Goal: Understand process/instructions: Learn how to perform a task or action

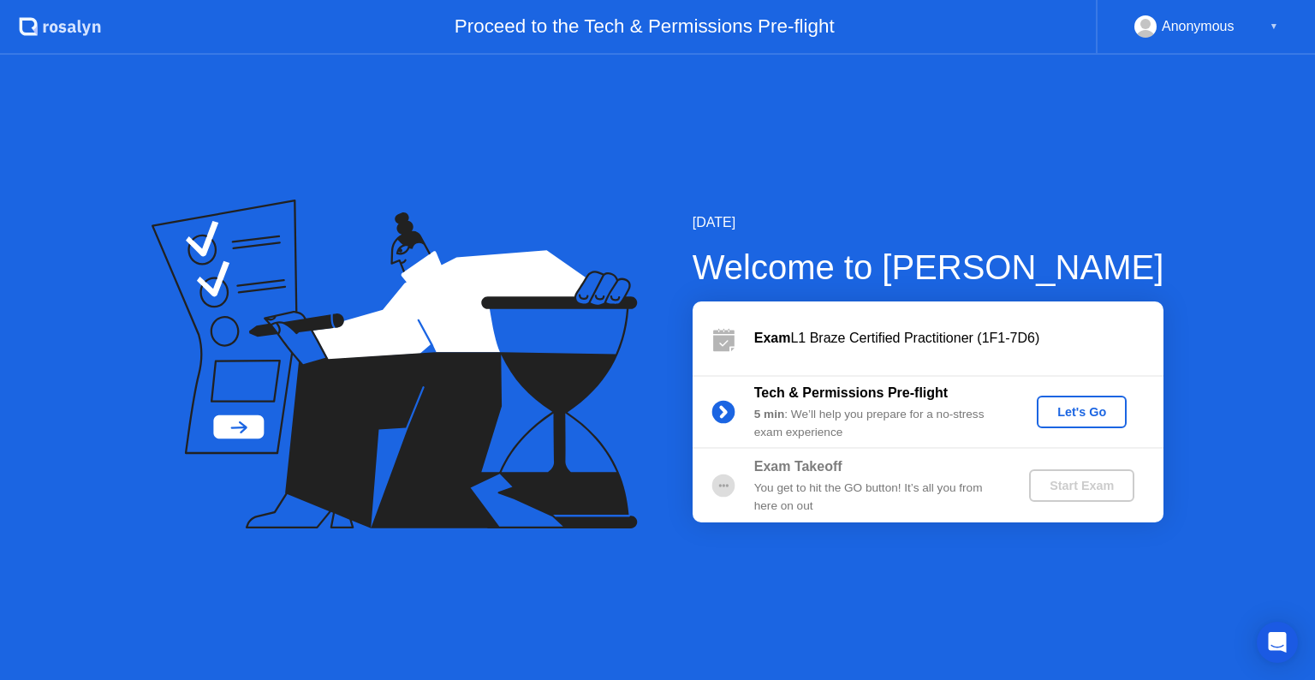
click at [1092, 406] on div "Let's Go" at bounding box center [1082, 412] width 76 height 14
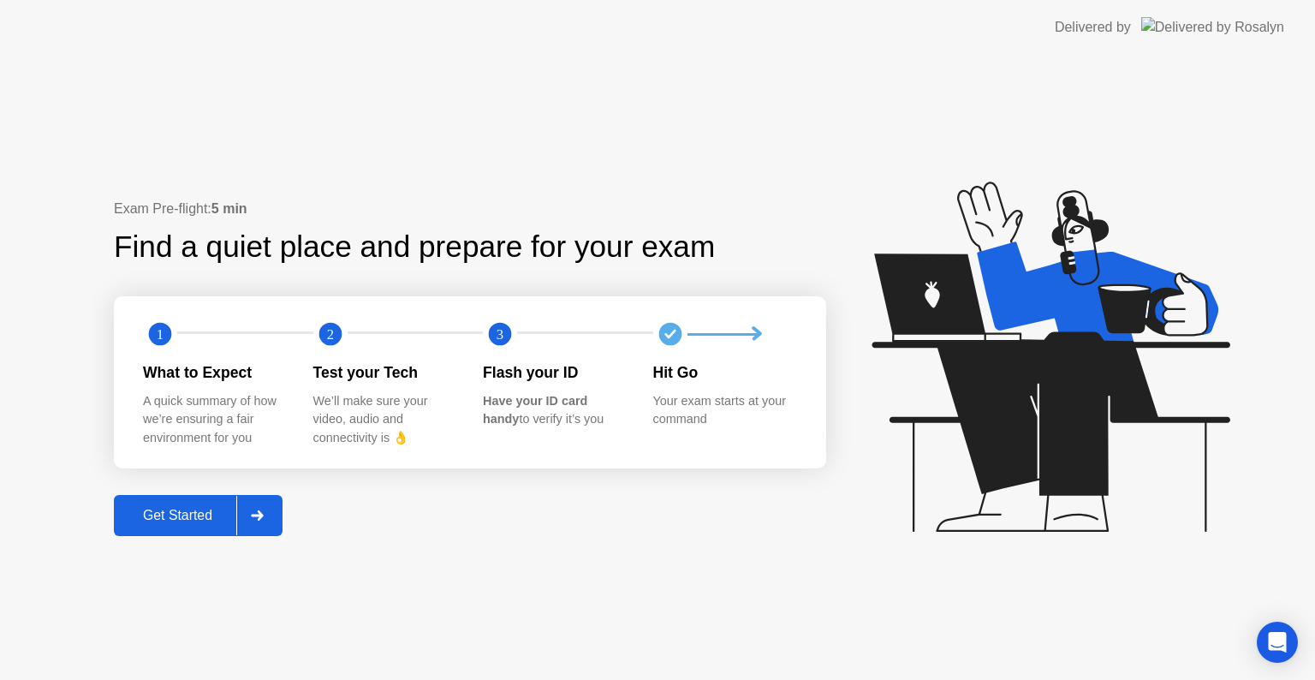
click at [216, 508] on div "Get Started" at bounding box center [177, 515] width 117 height 15
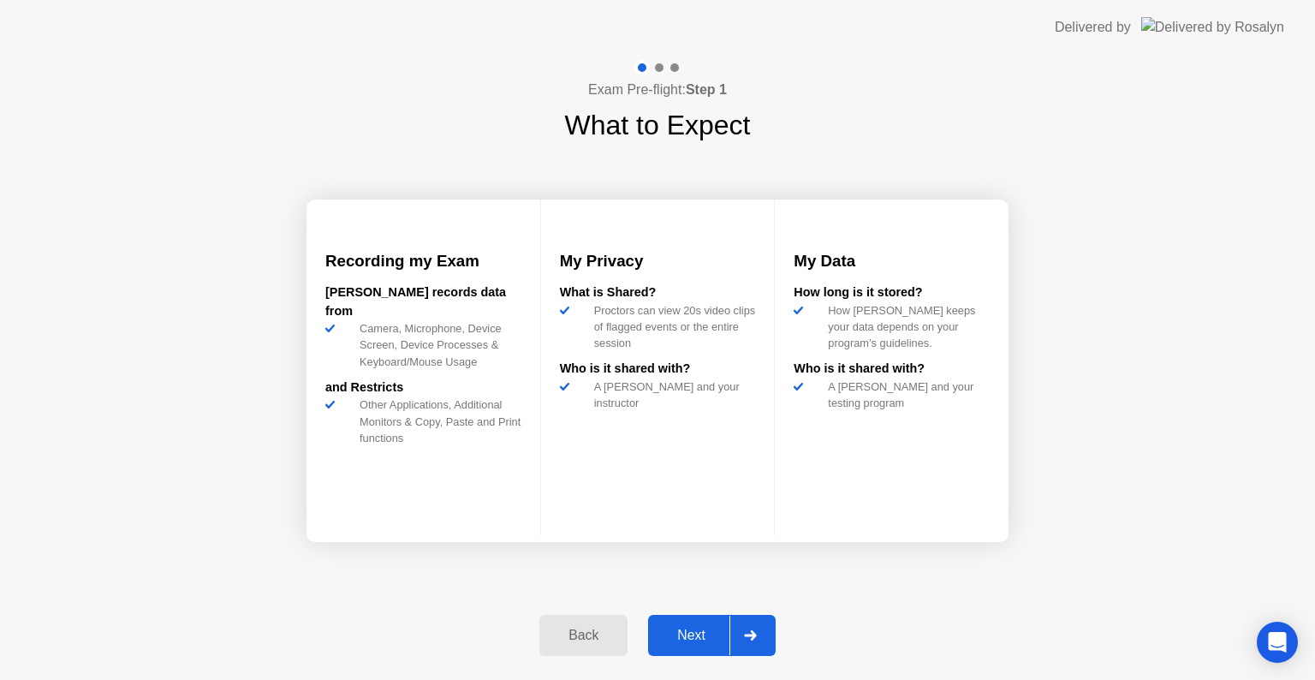
click at [686, 641] on div "Next" at bounding box center [691, 635] width 76 height 15
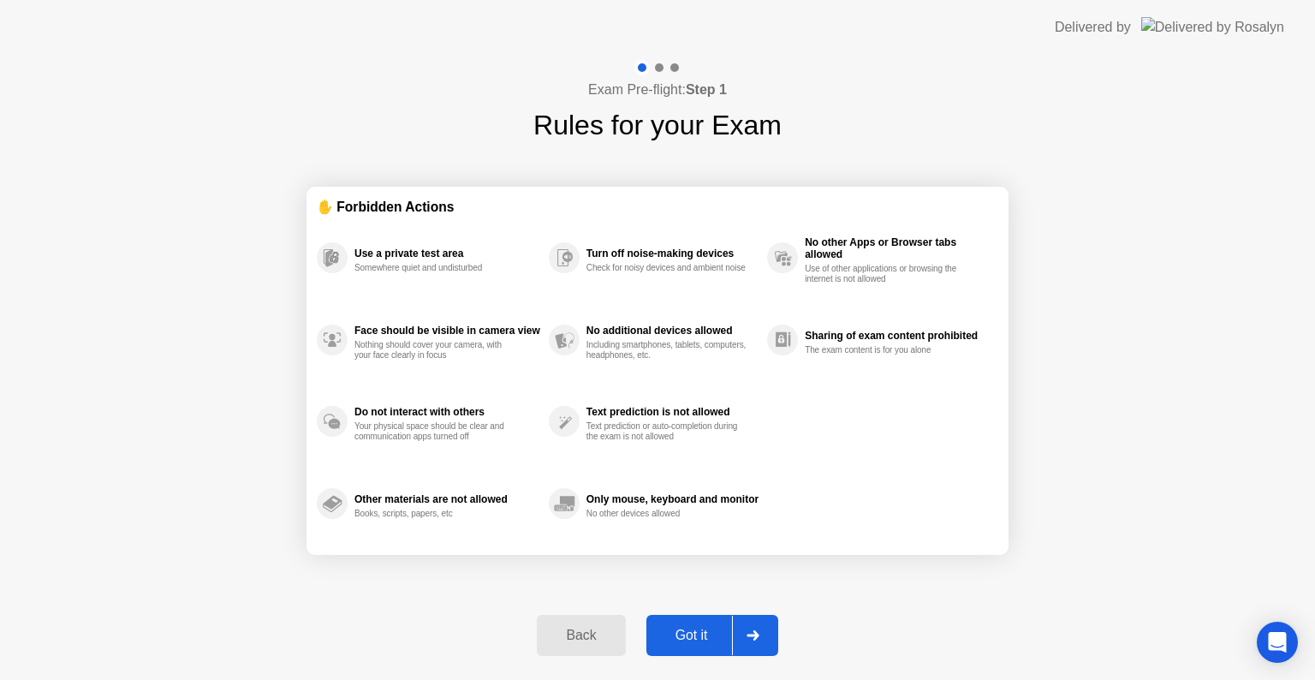
click at [686, 641] on div "Got it" at bounding box center [692, 635] width 80 height 15
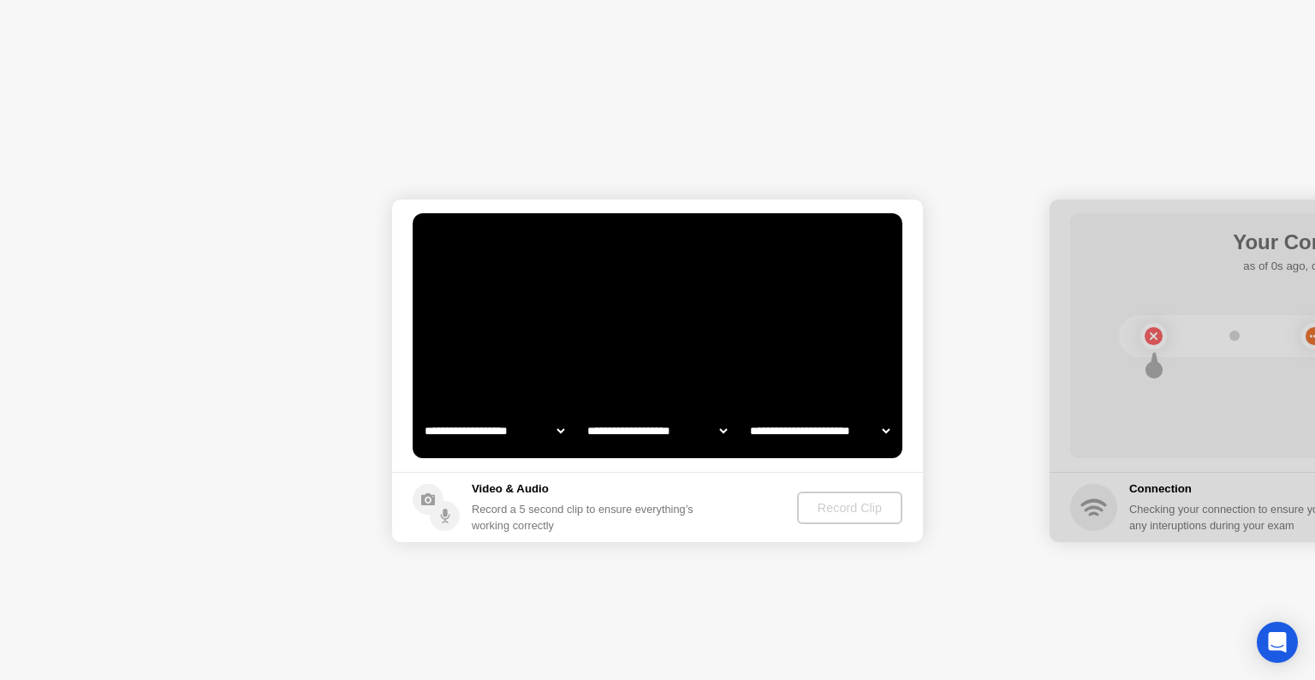
select select "**********"
select select "*******"
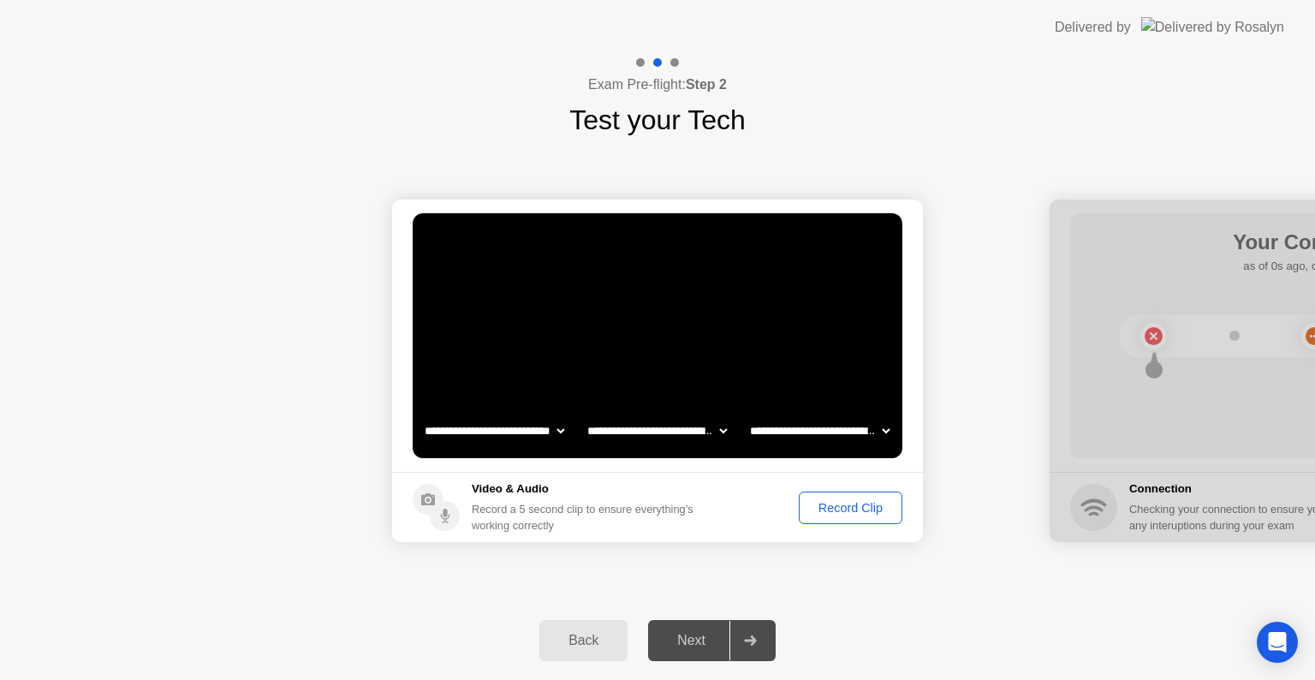
click at [855, 508] on div "Record Clip" at bounding box center [851, 508] width 92 height 14
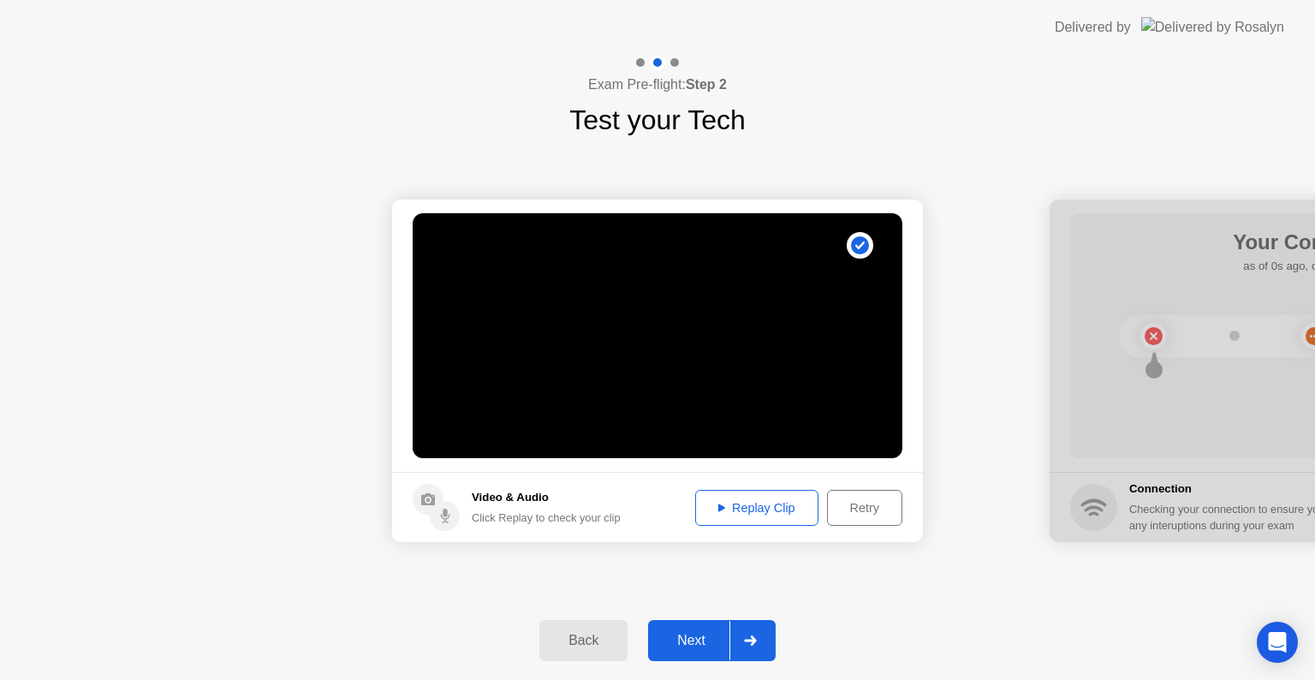
click at [733, 510] on div "Replay Clip" at bounding box center [756, 508] width 111 height 14
click at [707, 644] on div "Next" at bounding box center [691, 640] width 76 height 15
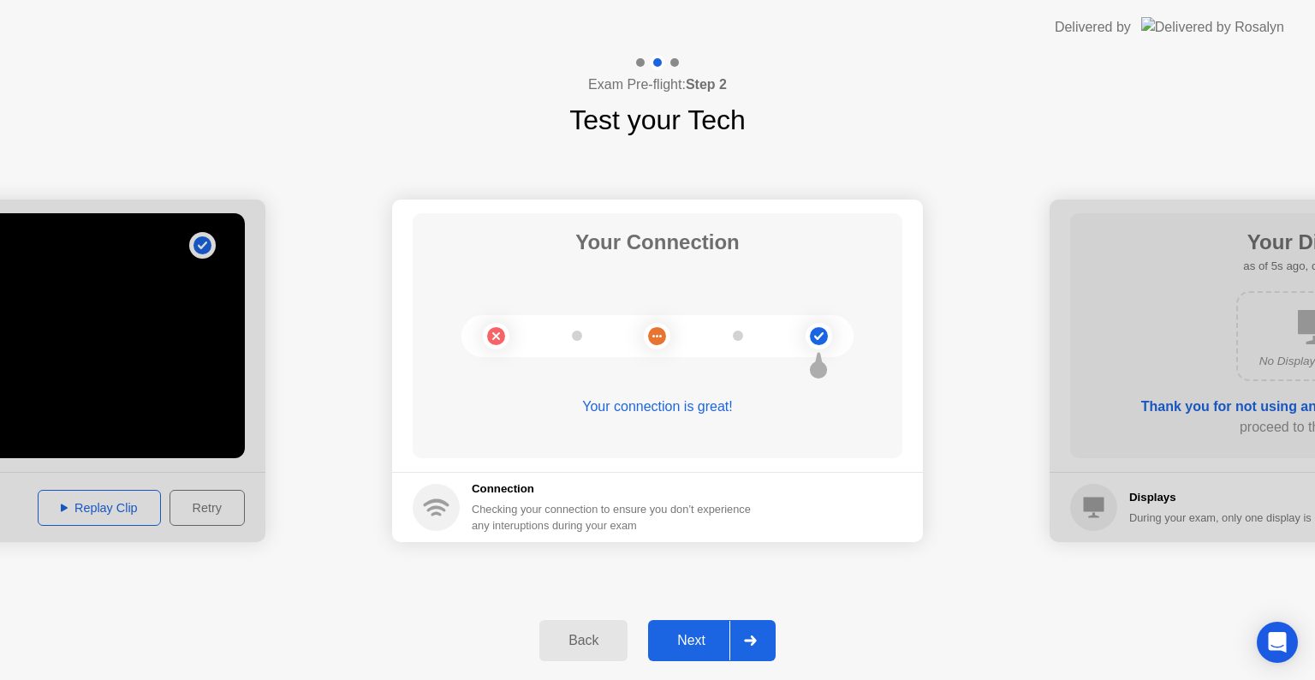
click at [706, 635] on div "Next" at bounding box center [691, 640] width 76 height 15
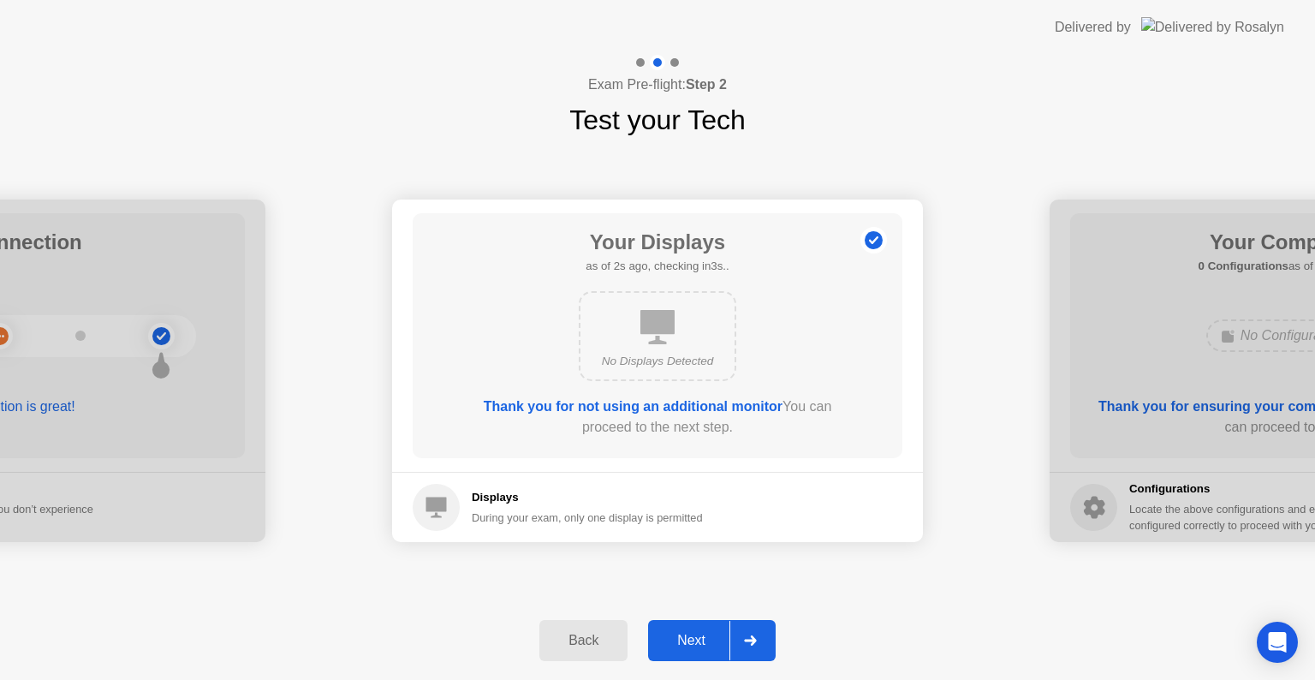
click at [722, 634] on div "Next" at bounding box center [691, 640] width 76 height 15
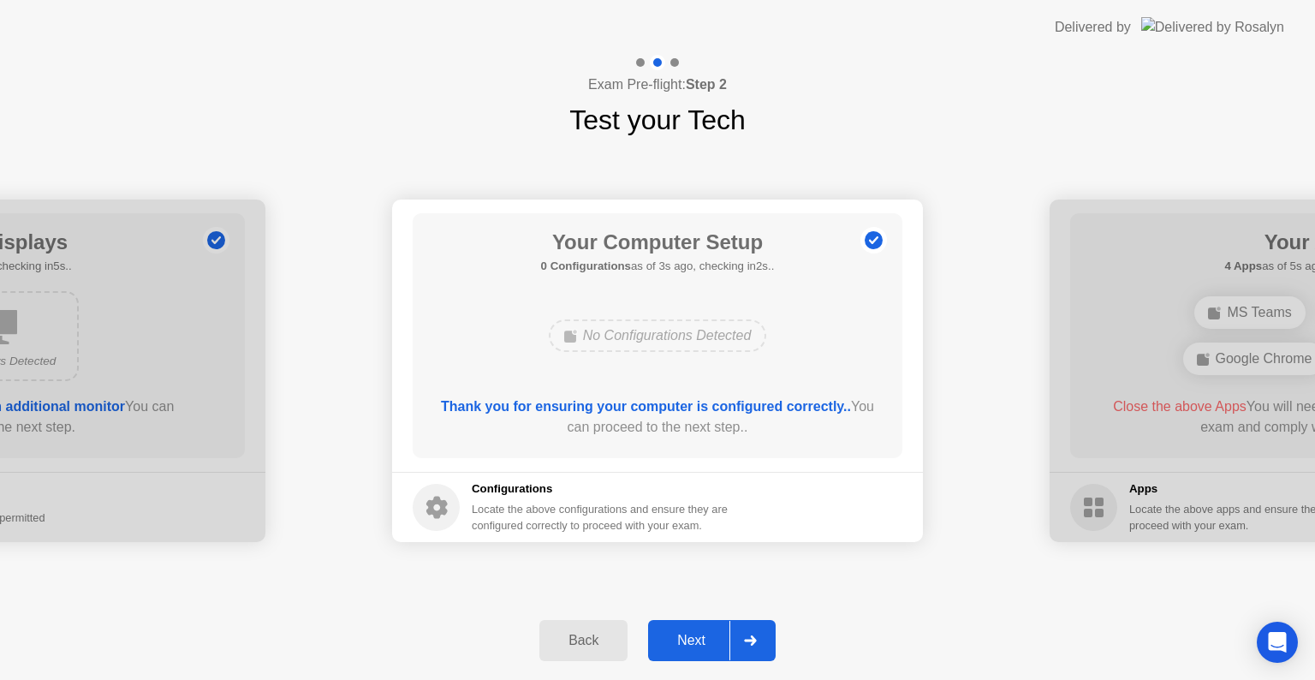
click at [701, 648] on div "Next" at bounding box center [691, 640] width 76 height 15
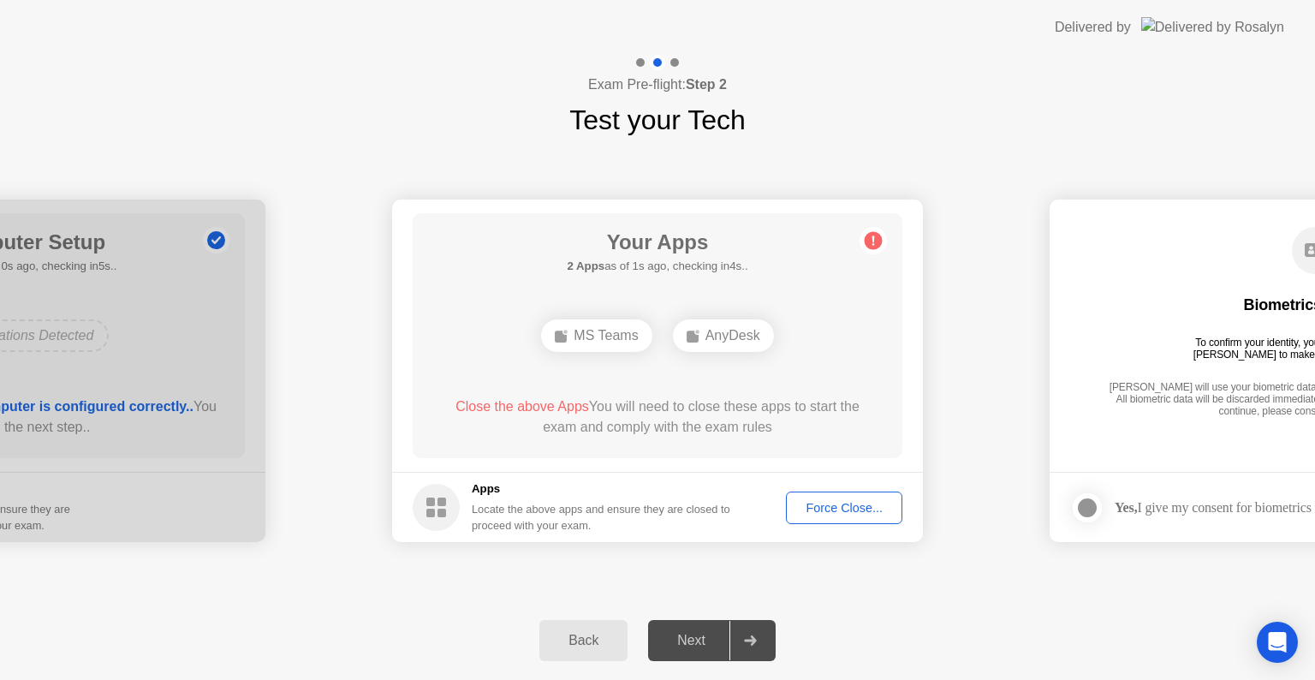
click at [837, 507] on div "Force Close..." at bounding box center [844, 508] width 104 height 14
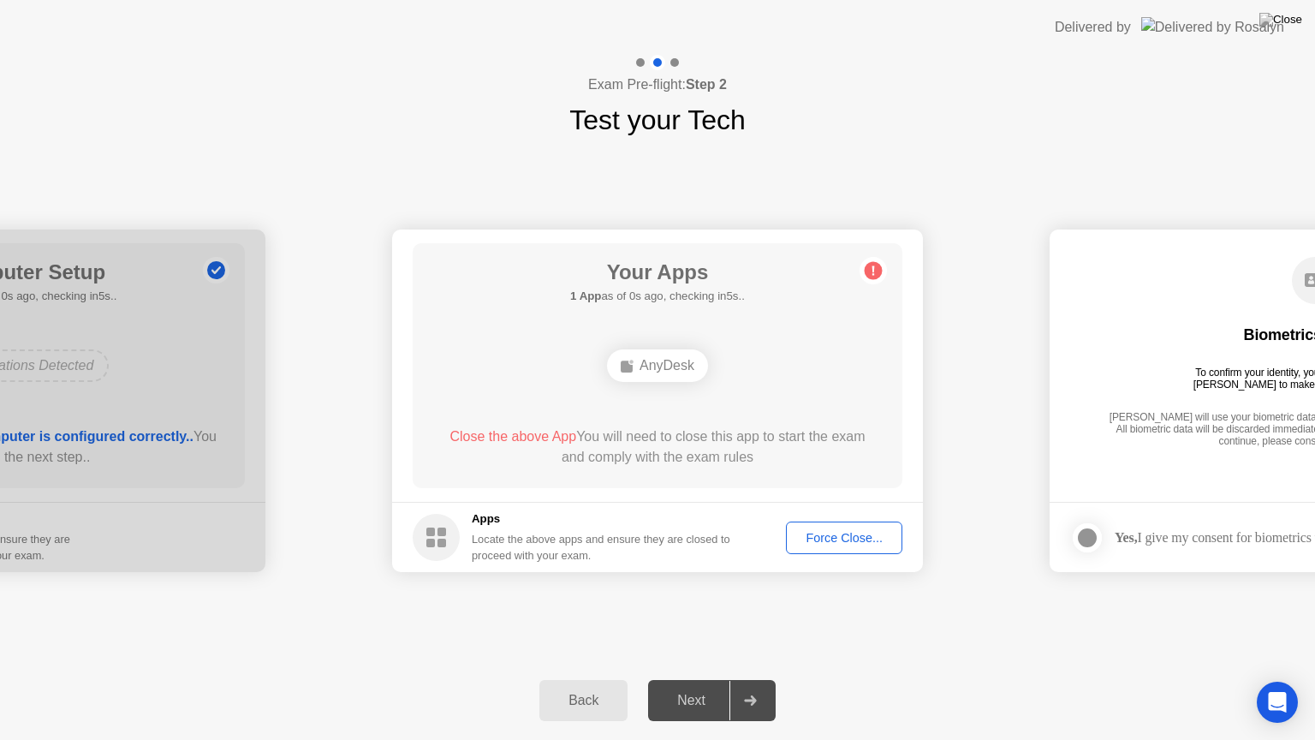
click at [852, 539] on div "Force Close..." at bounding box center [844, 538] width 104 height 14
click at [839, 548] on button "Force Close..." at bounding box center [844, 537] width 116 height 33
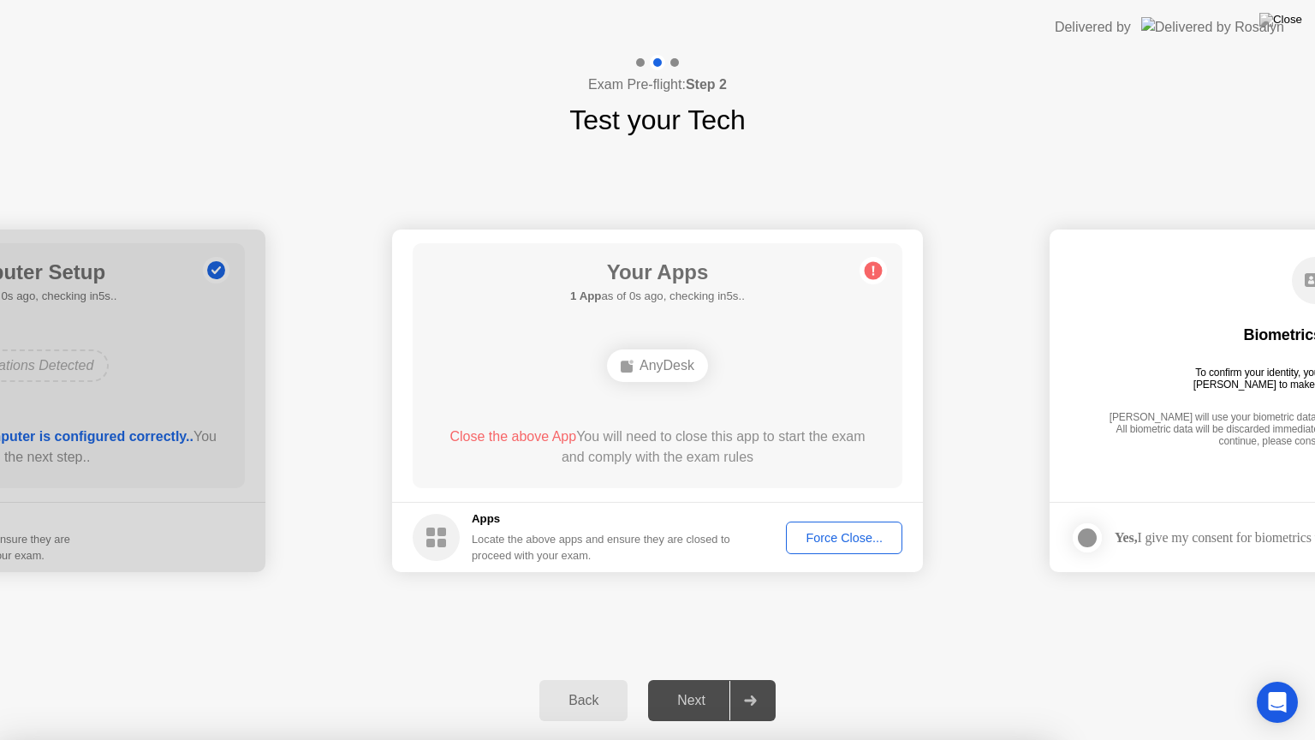
click at [984, 679] on div at bounding box center [657, 740] width 1315 height 0
click at [842, 629] on div "**********" at bounding box center [657, 400] width 1315 height 521
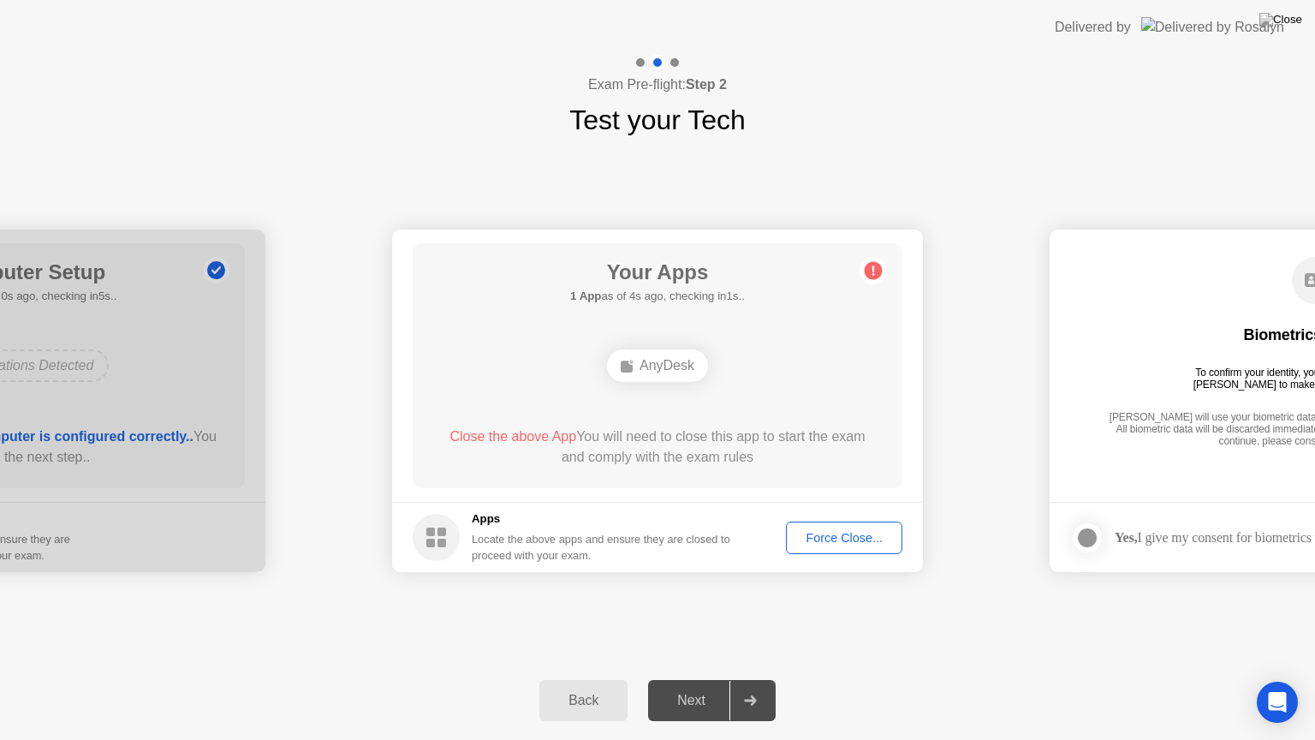
click at [842, 629] on div "**********" at bounding box center [657, 400] width 1315 height 521
click at [859, 538] on div "Force Close..." at bounding box center [844, 538] width 104 height 14
click at [890, 679] on div at bounding box center [657, 740] width 1315 height 0
click at [957, 679] on div at bounding box center [657, 740] width 1315 height 0
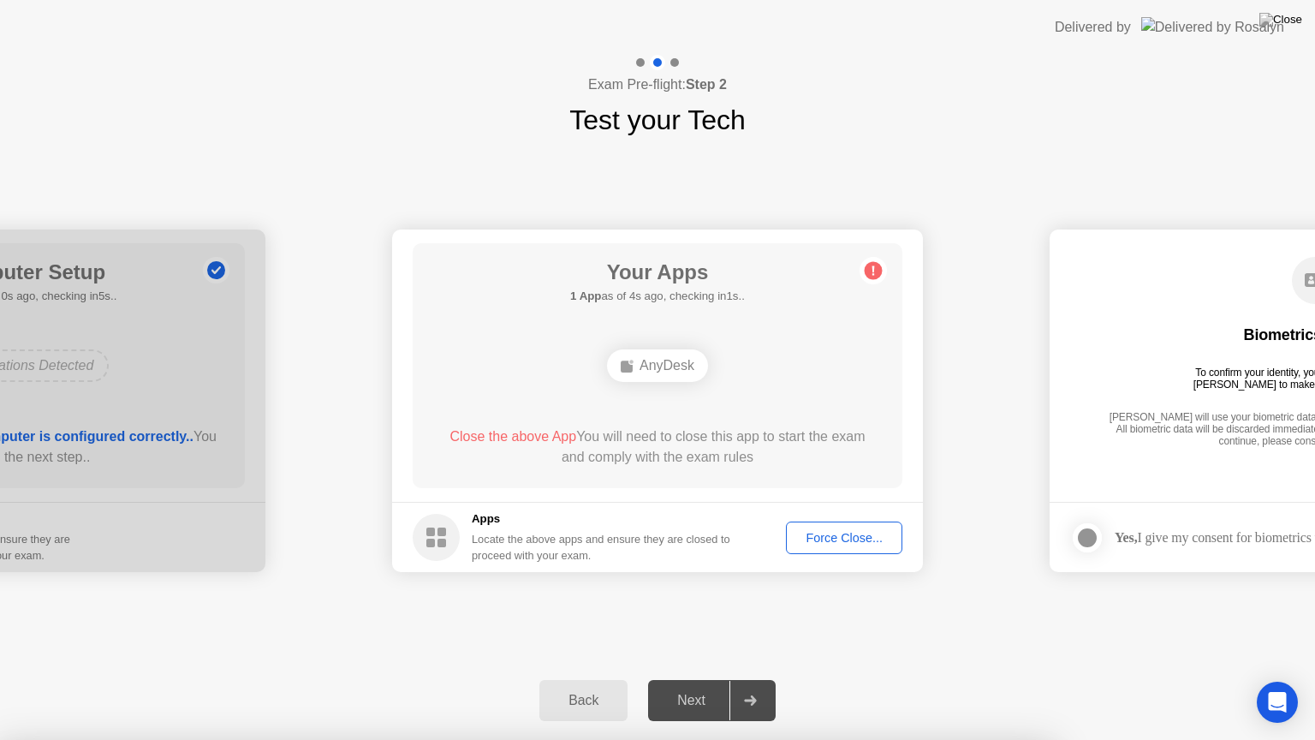
click at [998, 679] on div at bounding box center [657, 740] width 1315 height 0
click at [935, 679] on div at bounding box center [657, 740] width 1315 height 0
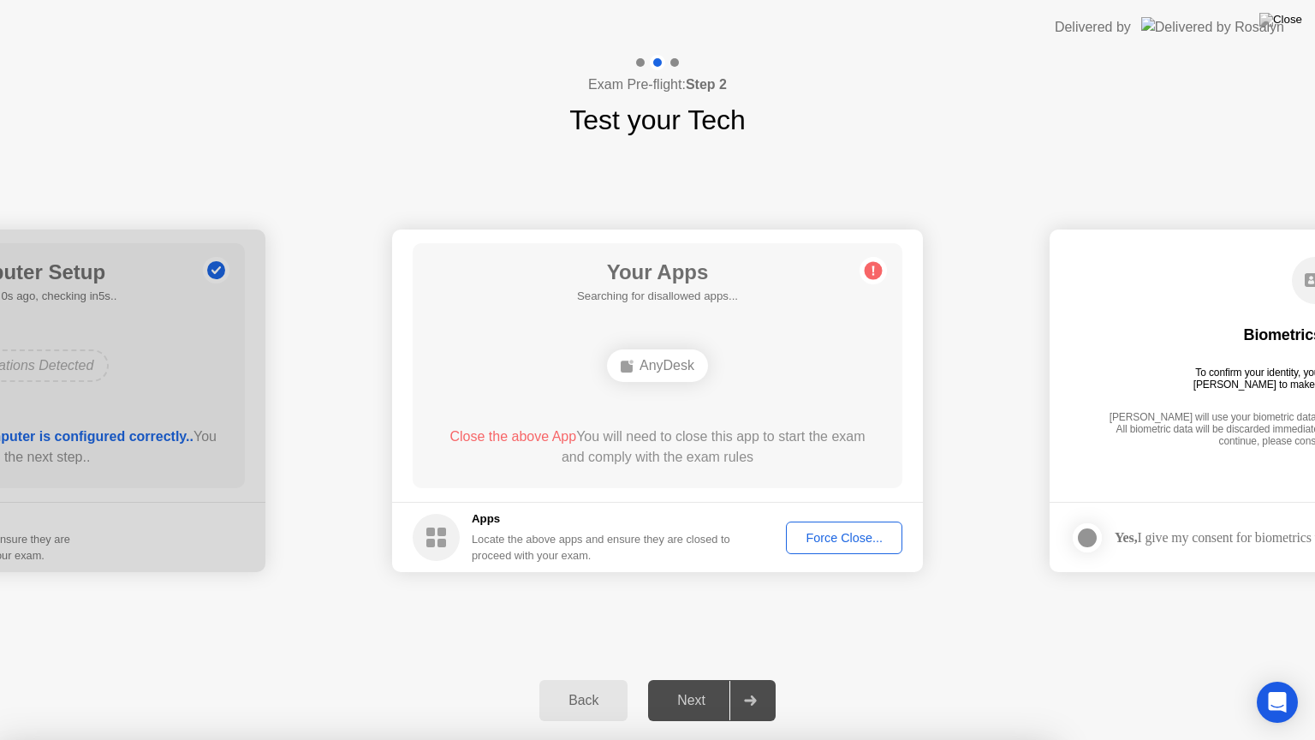
click at [921, 679] on div at bounding box center [657, 740] width 1315 height 0
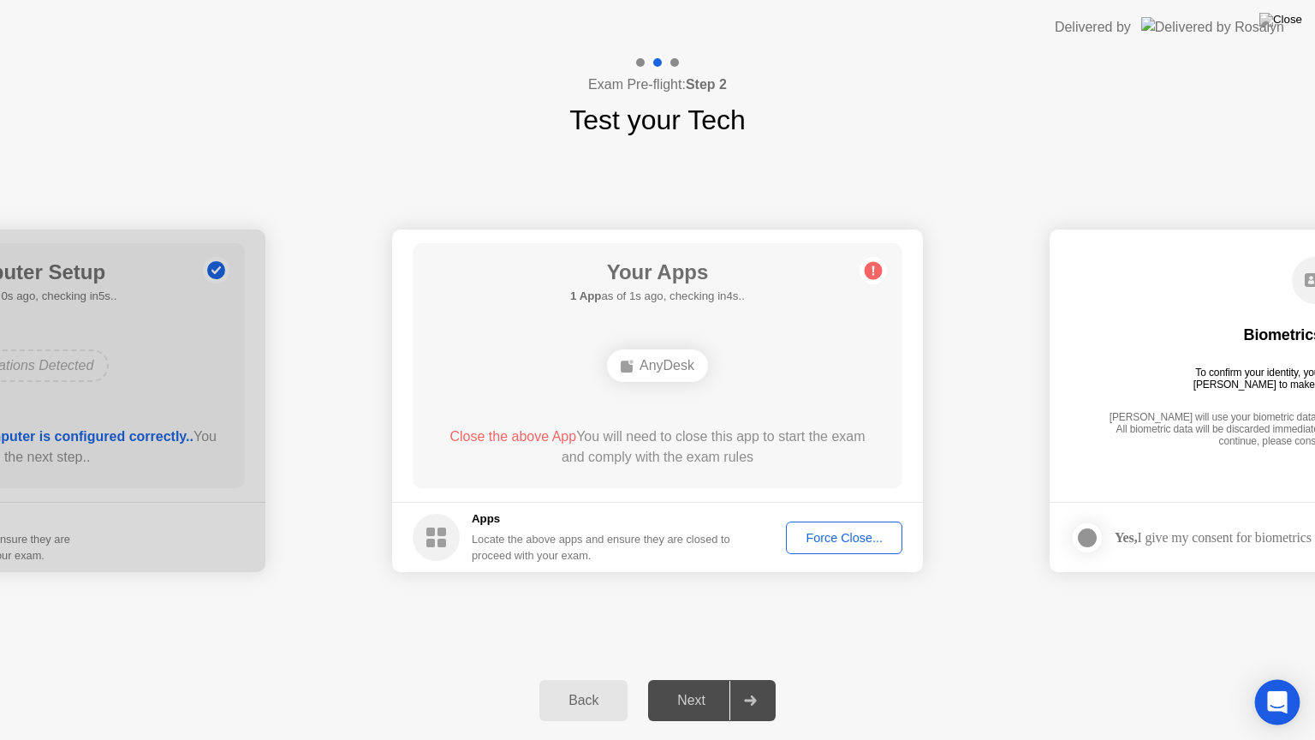
click at [1274, 679] on icon "Open Intercom Messenger" at bounding box center [1277, 702] width 20 height 22
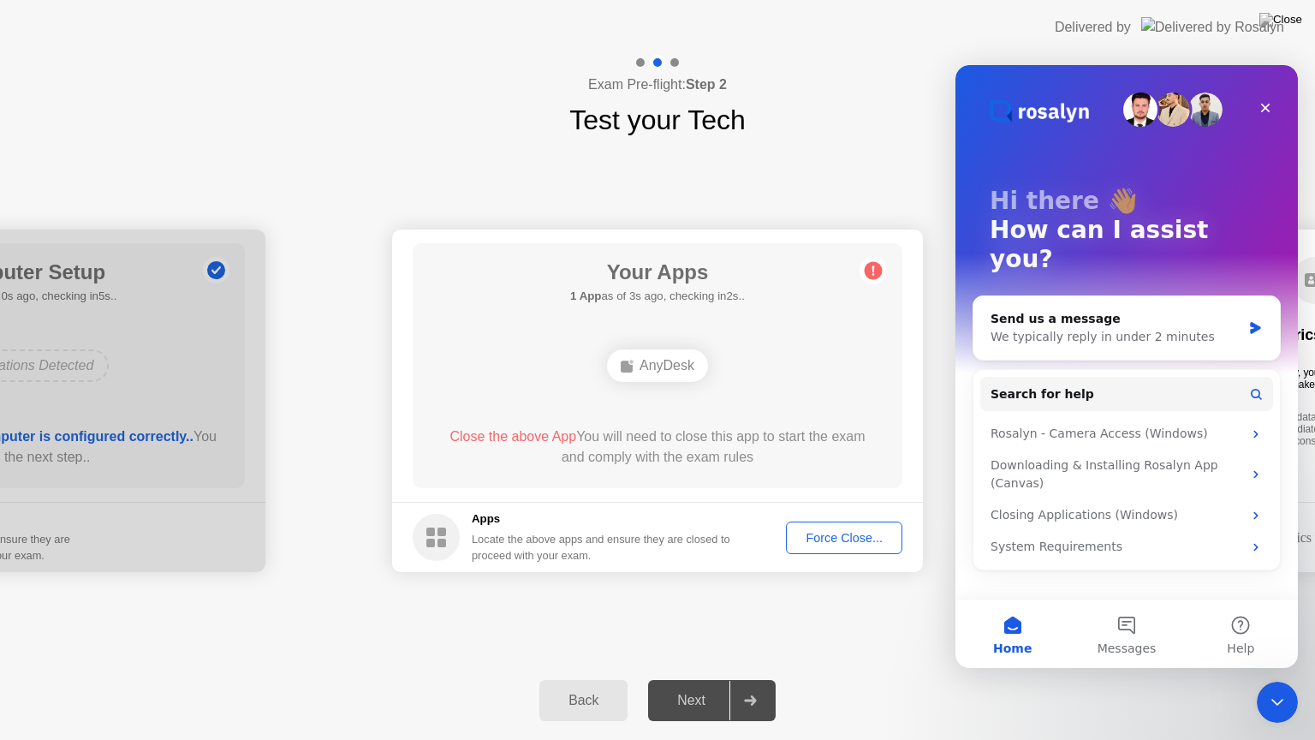
click at [1204, 679] on div "Back Next" at bounding box center [657, 700] width 1315 height 79
click at [1281, 679] on icon "Close Intercom Messenger" at bounding box center [1275, 699] width 12 height 7
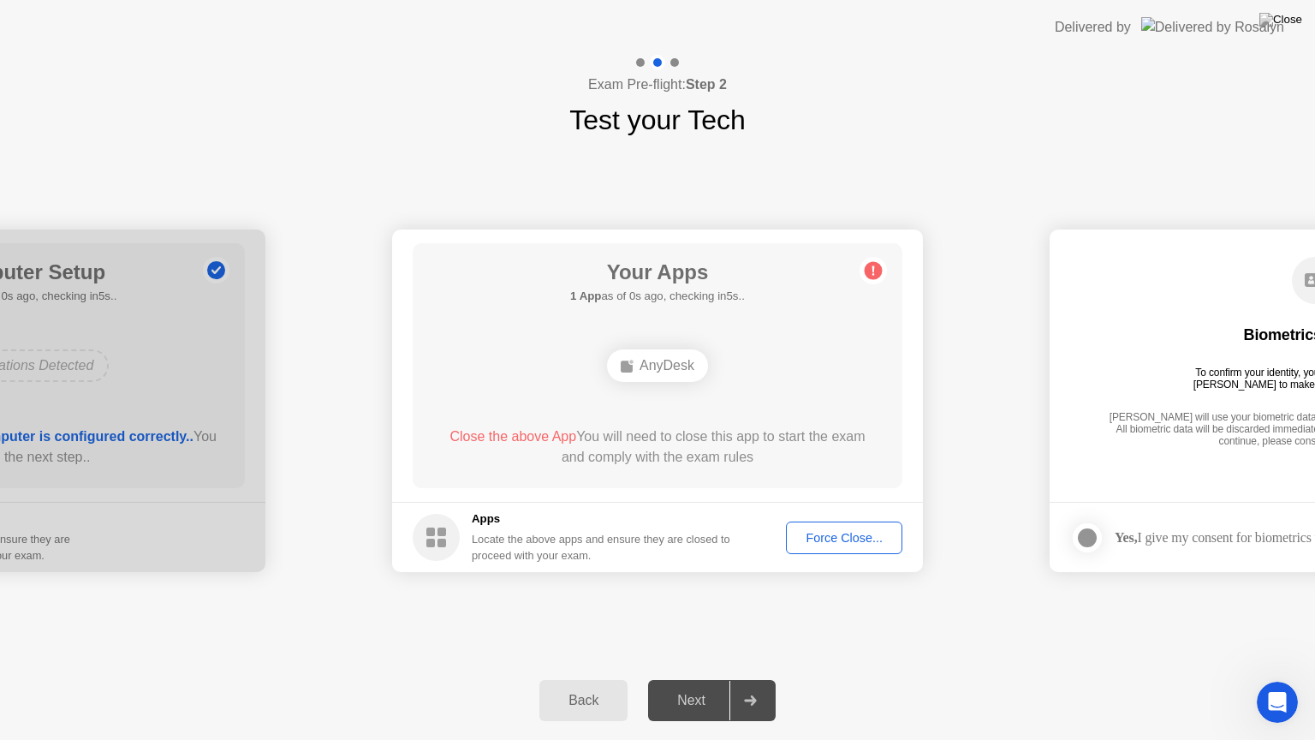
click at [960, 647] on div "**********" at bounding box center [657, 400] width 1315 height 521
click at [832, 556] on footer "Apps Locate the above apps and ensure they are closed to proceed with your exam…" at bounding box center [657, 537] width 531 height 70
click at [832, 541] on div "Force Close..." at bounding box center [844, 538] width 104 height 14
click at [973, 679] on div at bounding box center [657, 740] width 1315 height 0
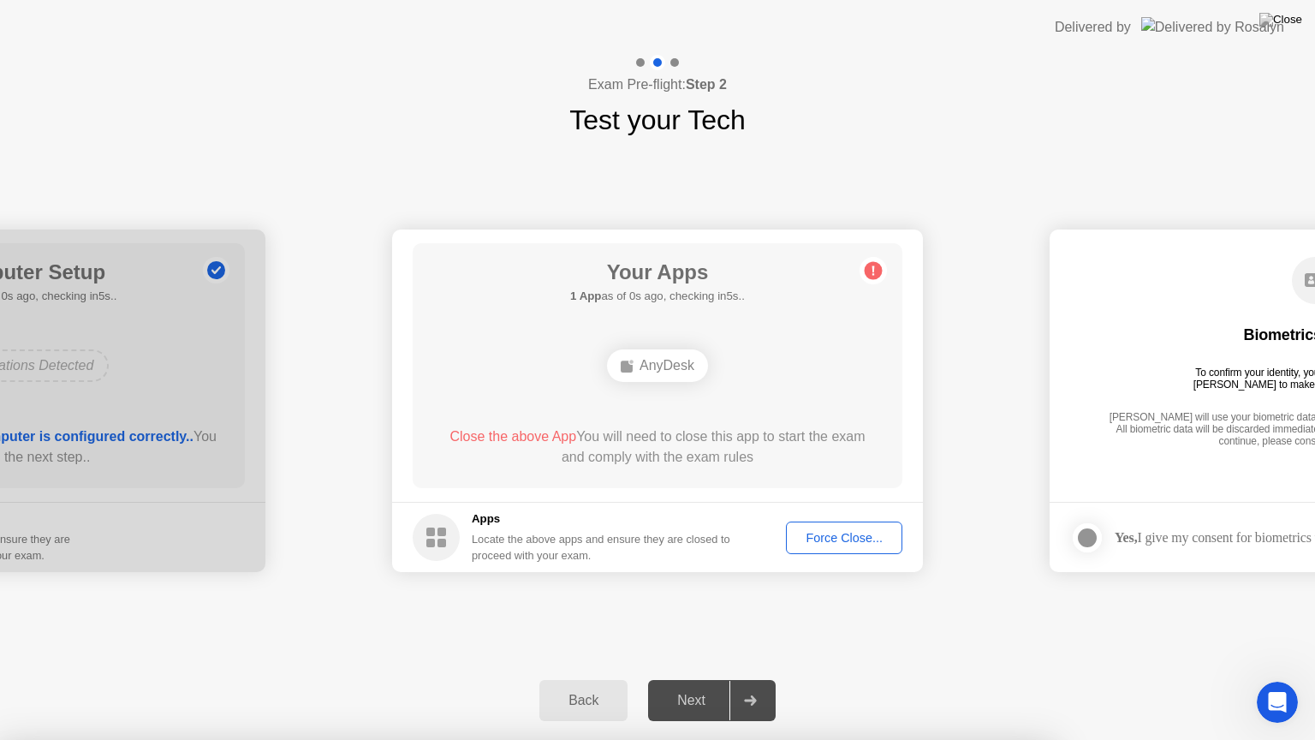
drag, startPoint x: 963, startPoint y: 664, endPoint x: 1120, endPoint y: 420, distance: 290.0
click at [688, 679] on div "Next" at bounding box center [691, 700] width 76 height 15
click at [822, 537] on div "Force Close..." at bounding box center [844, 538] width 104 height 14
click at [822, 679] on div at bounding box center [657, 740] width 1315 height 0
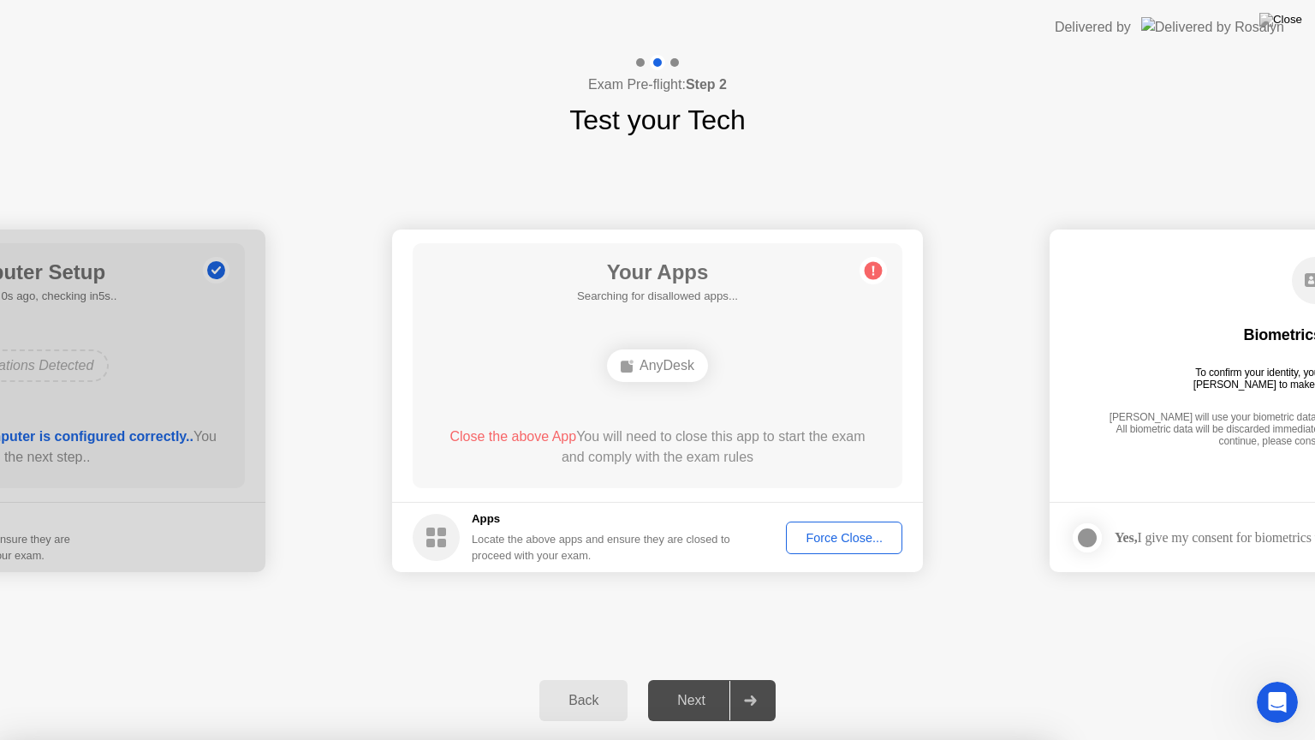
click at [975, 679] on div "Back Next" at bounding box center [657, 700] width 1315 height 79
click at [580, 679] on div "Back" at bounding box center [584, 700] width 78 height 15
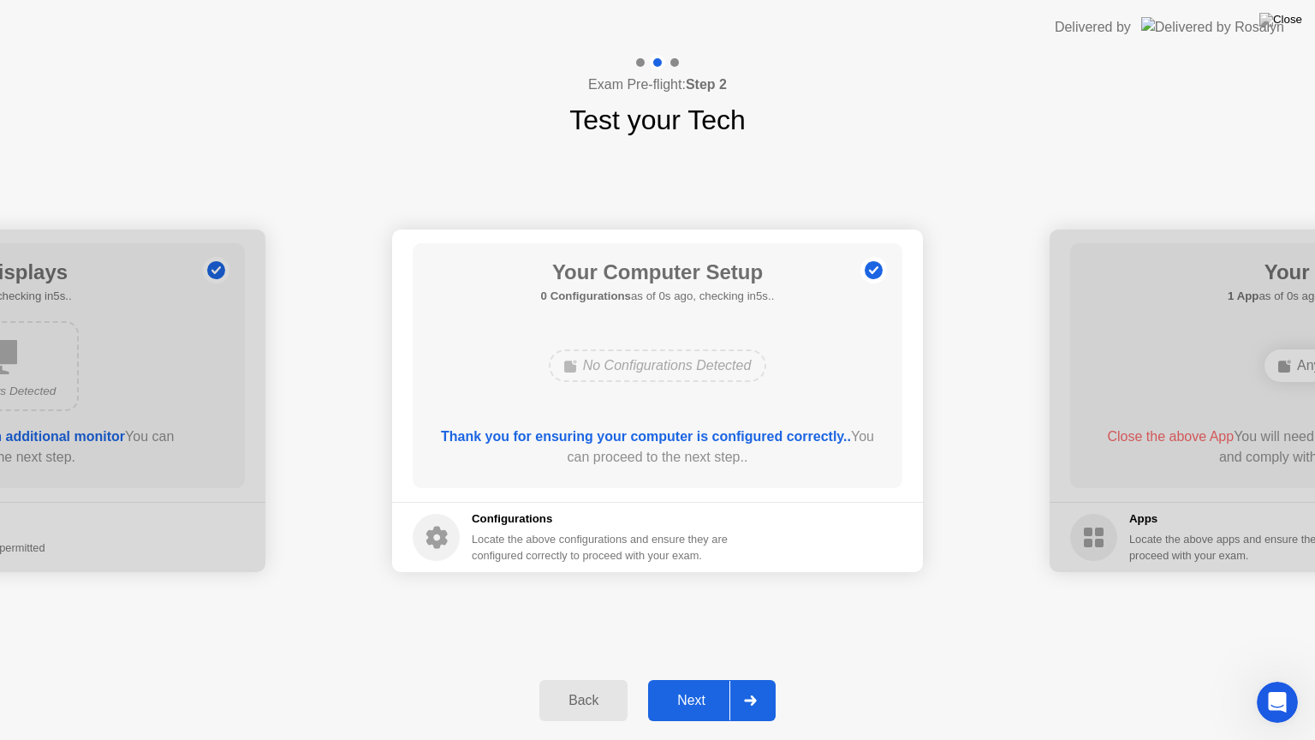
click at [703, 679] on div "Next" at bounding box center [691, 700] width 76 height 15
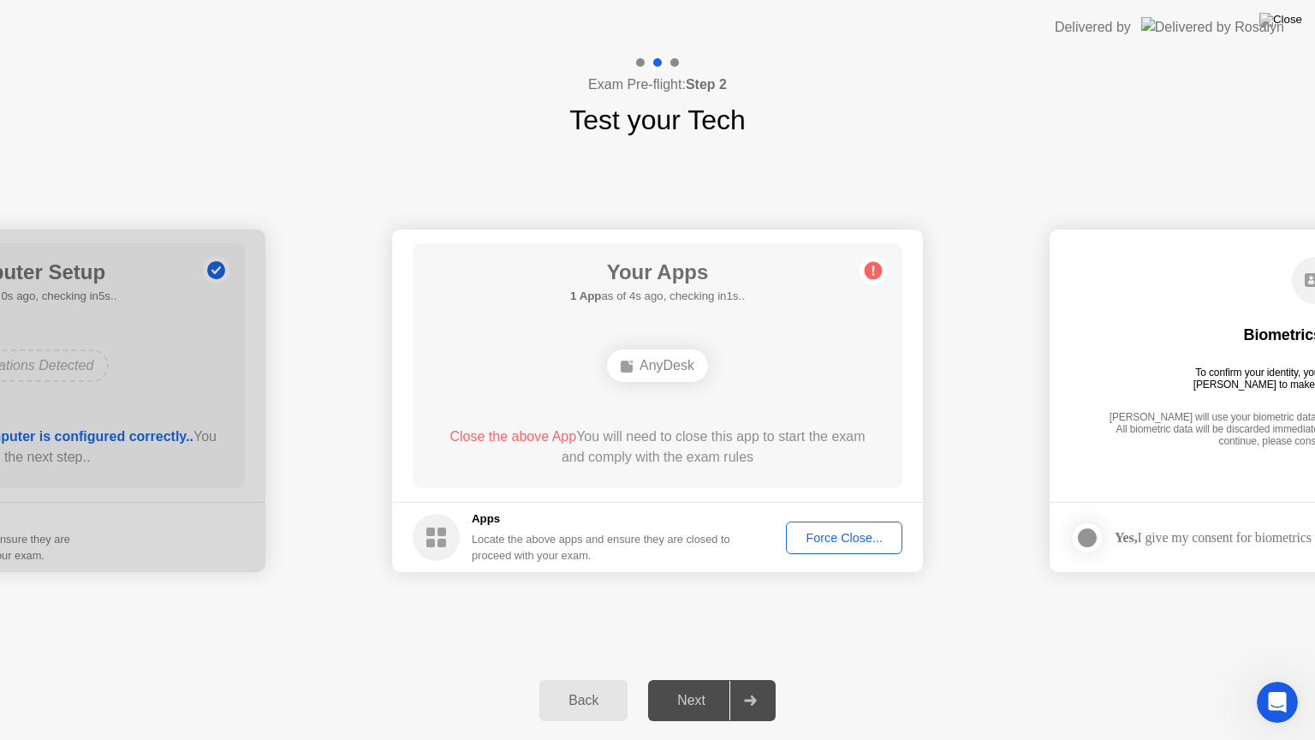
click at [951, 679] on div "Back Next" at bounding box center [657, 700] width 1315 height 79
click at [808, 679] on div "Back Next" at bounding box center [657, 700] width 1315 height 79
click at [983, 170] on div "**********" at bounding box center [657, 400] width 1315 height 521
click at [918, 612] on div "**********" at bounding box center [657, 400] width 1315 height 521
click at [855, 535] on div "Force Close..." at bounding box center [844, 538] width 104 height 14
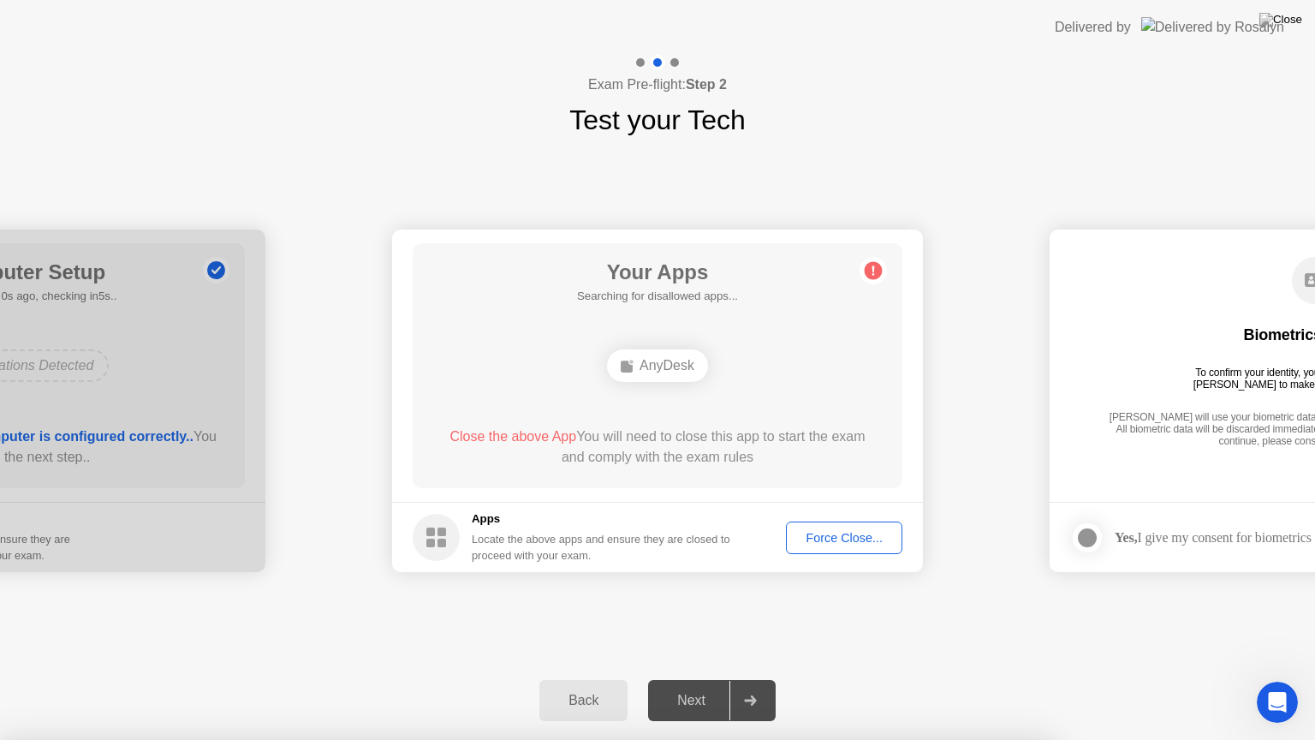
click at [599, 679] on div "Back" at bounding box center [584, 700] width 78 height 15
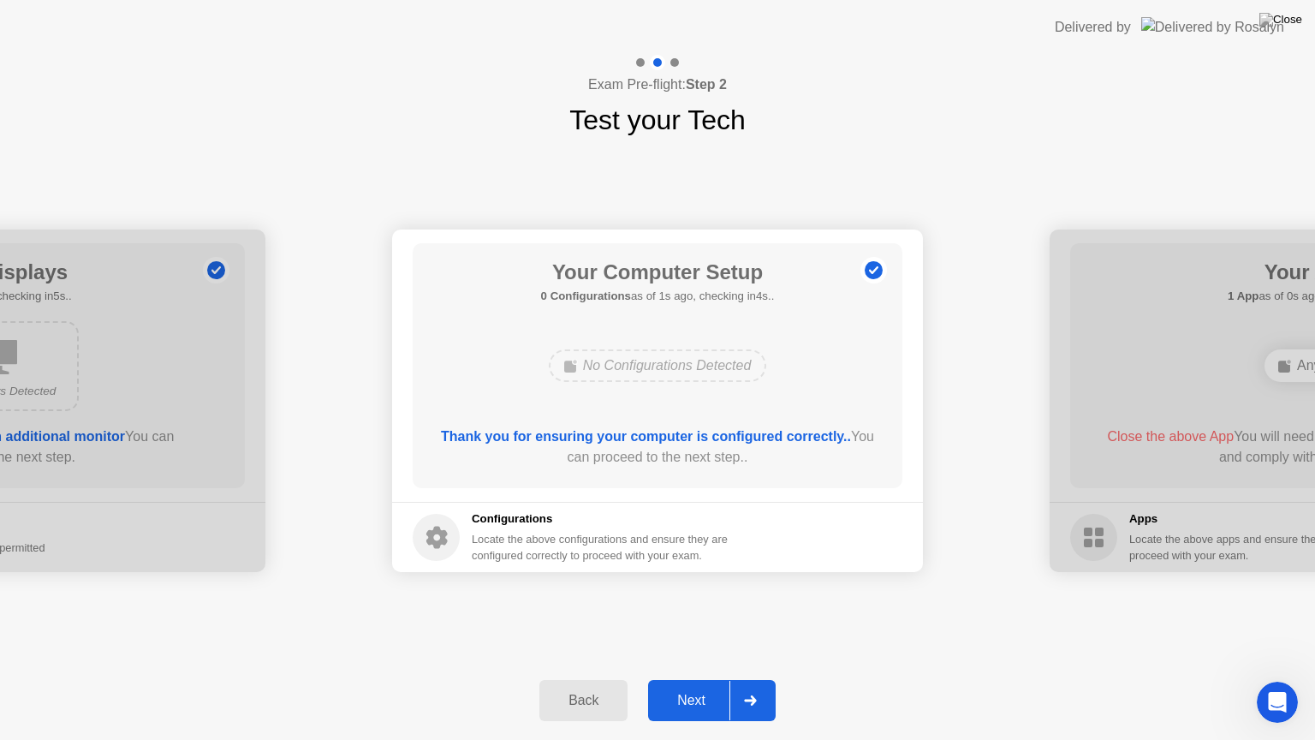
click at [688, 679] on div "Next" at bounding box center [691, 700] width 76 height 15
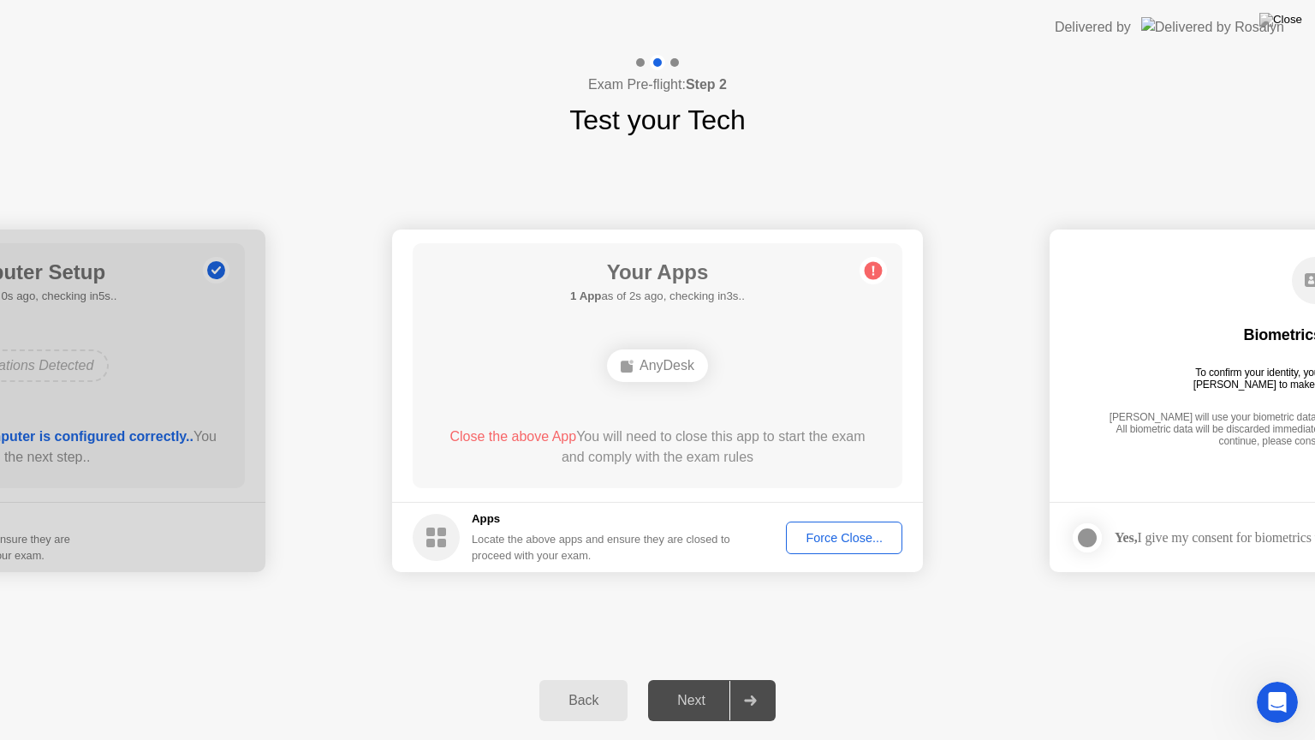
click at [846, 539] on div "Force Close..." at bounding box center [844, 538] width 104 height 14
click at [865, 269] on circle at bounding box center [874, 271] width 18 height 18
click at [1290, 26] on img at bounding box center [1281, 20] width 43 height 14
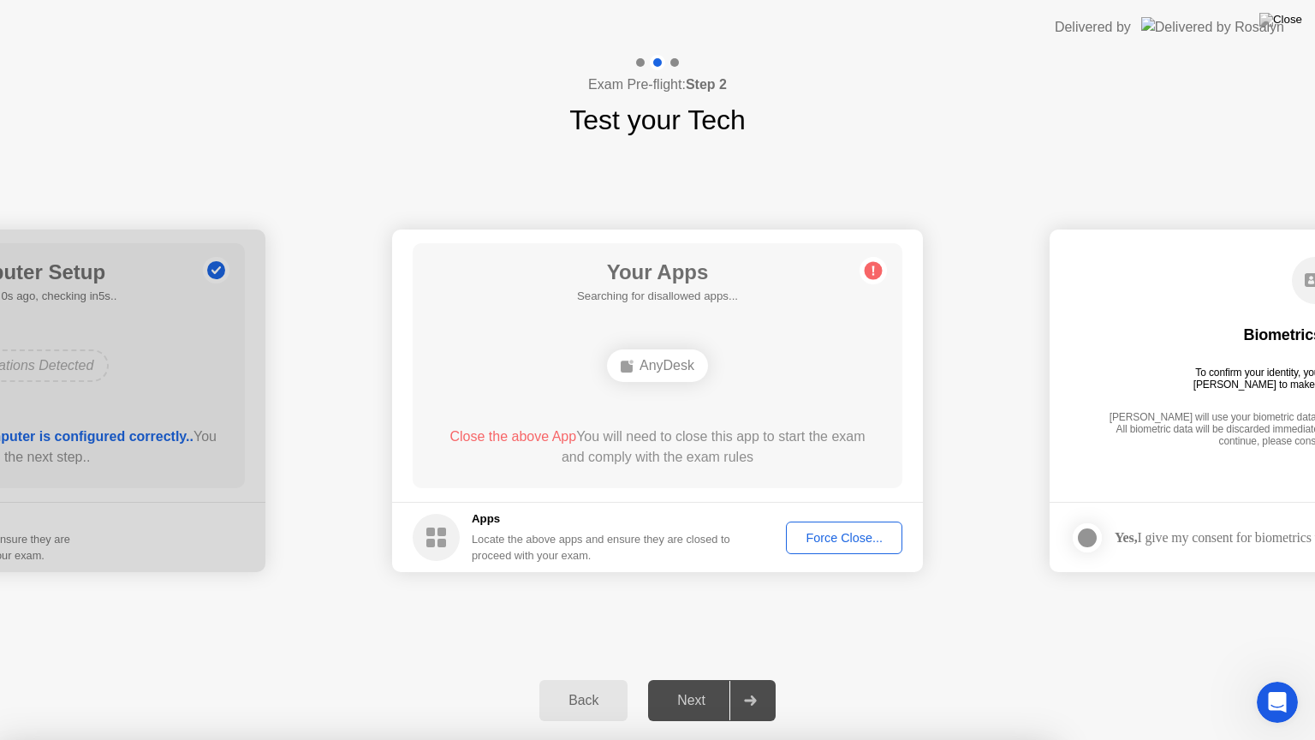
click at [540, 436] on span "Close the above App" at bounding box center [513, 436] width 127 height 15
drag, startPoint x: 699, startPoint y: 366, endPoint x: 722, endPoint y: 366, distance: 23.1
click at [699, 366] on div "AnyDesk" at bounding box center [657, 365] width 101 height 33
click at [1290, 21] on img at bounding box center [1281, 20] width 43 height 14
